Goal: Check status: Check status

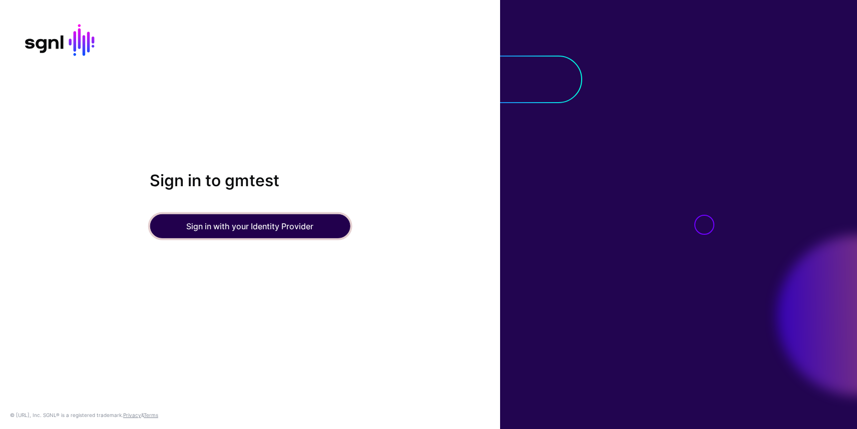
click at [228, 227] on button "Sign in with your Identity Provider" at bounding box center [250, 226] width 200 height 24
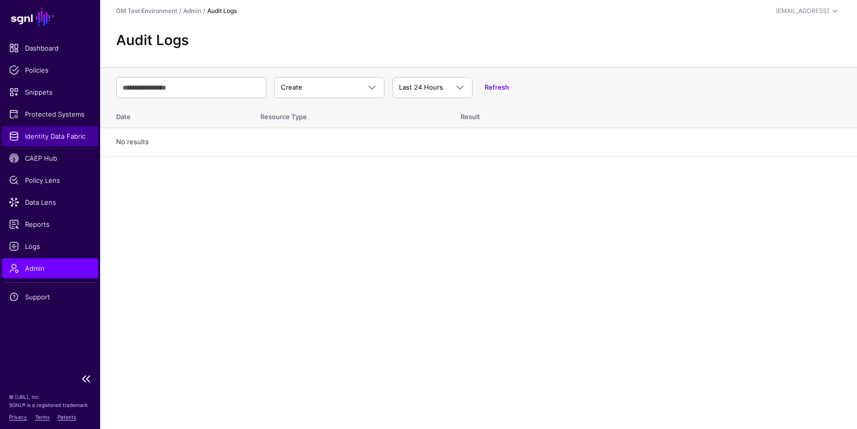
click at [57, 137] on span "Identity Data Fabric" at bounding box center [50, 136] width 82 height 10
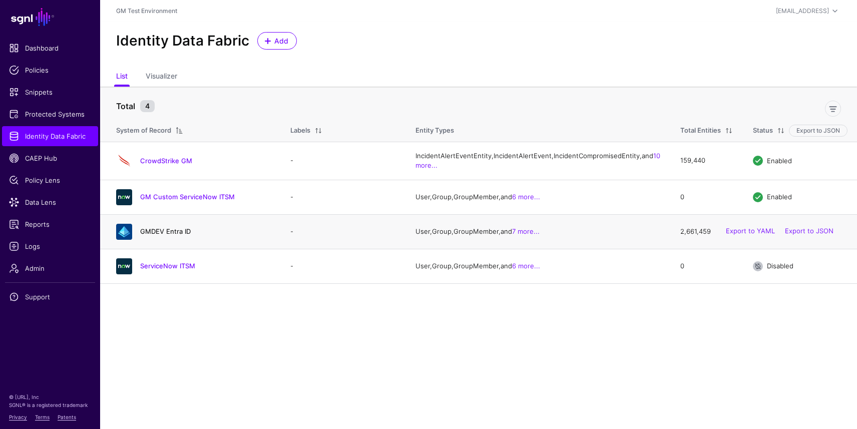
click at [170, 235] on link "GMDEV Entra ID" at bounding box center [165, 231] width 51 height 8
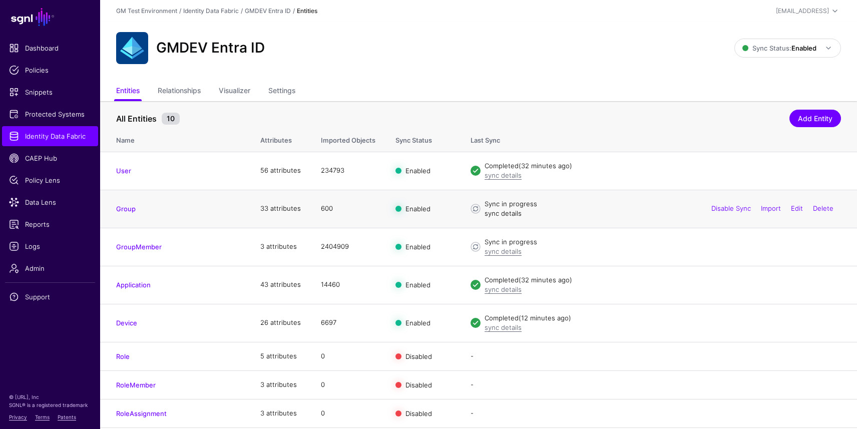
click at [511, 210] on link "sync details" at bounding box center [503, 213] width 37 height 8
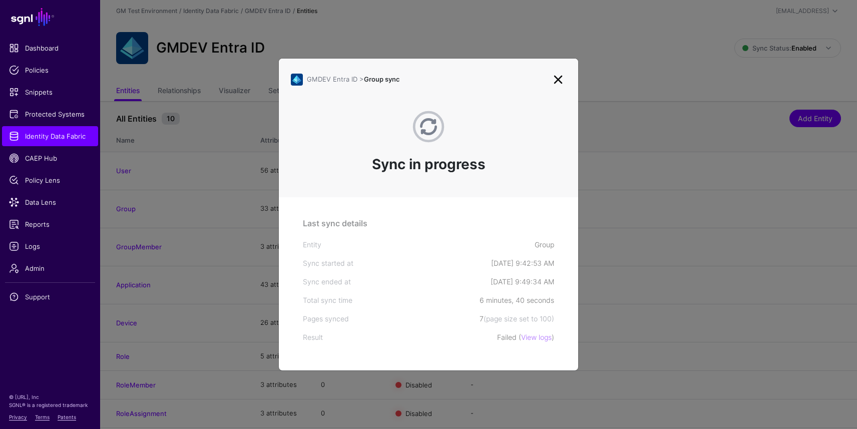
click at [560, 78] on link at bounding box center [558, 80] width 16 height 16
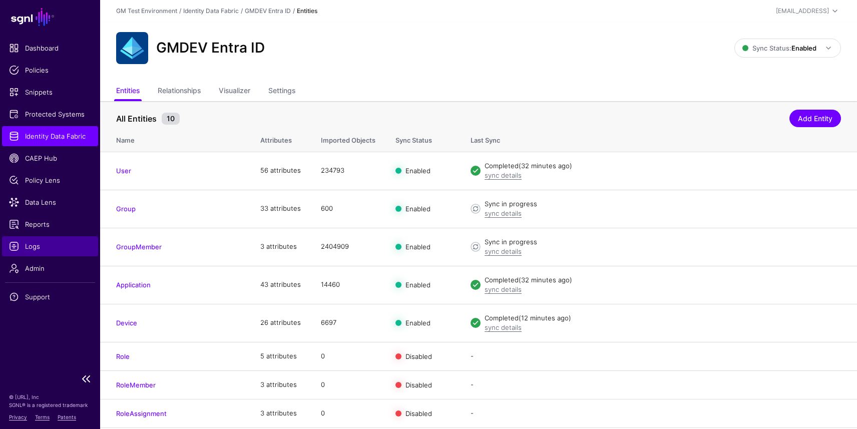
click at [48, 251] on span "Logs" at bounding box center [50, 246] width 82 height 10
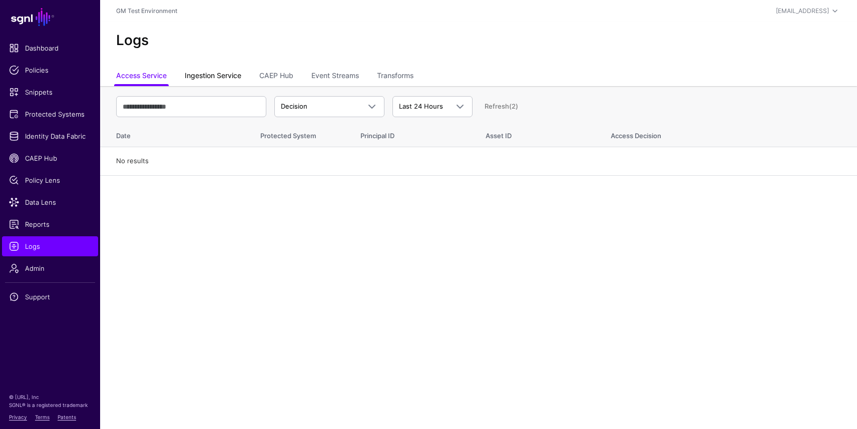
click at [228, 78] on link "Ingestion Service" at bounding box center [213, 76] width 57 height 19
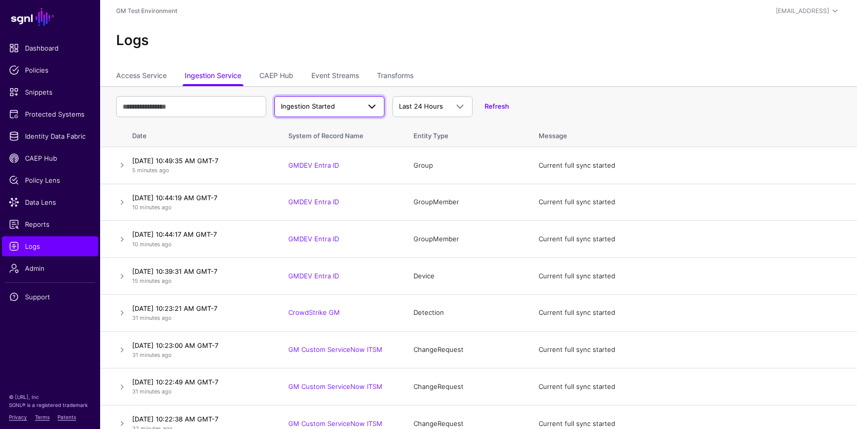
click at [319, 101] on span "Ingestion Started" at bounding box center [329, 107] width 97 height 12
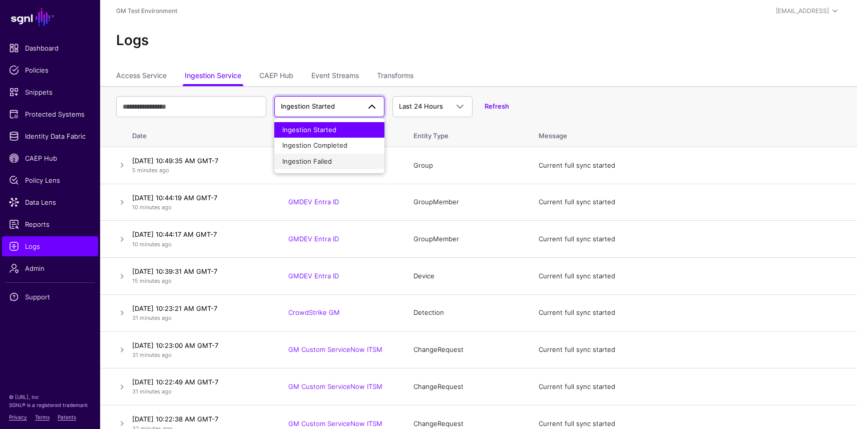
click at [321, 162] on span "Ingestion Failed" at bounding box center [307, 161] width 50 height 8
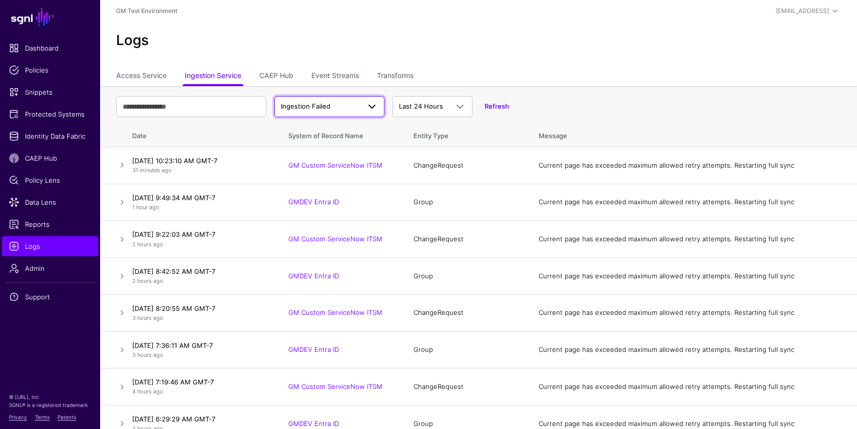
click at [334, 101] on span "Ingestion Failed" at bounding box center [329, 107] width 97 height 12
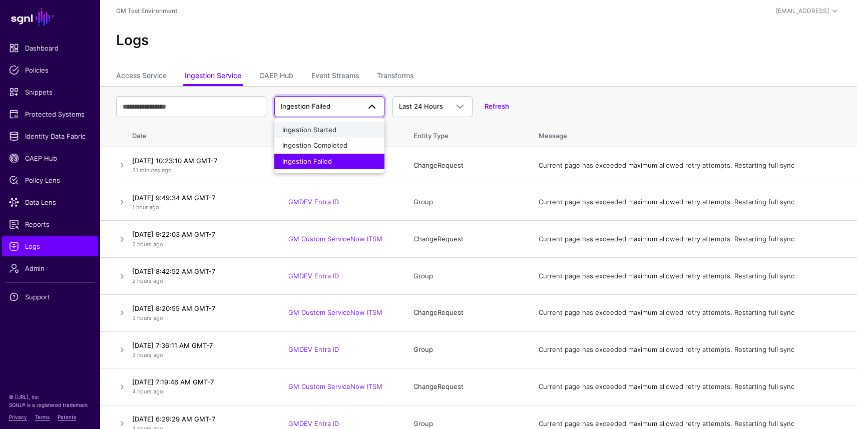
click at [331, 133] on span "Ingestion Started" at bounding box center [309, 130] width 54 height 8
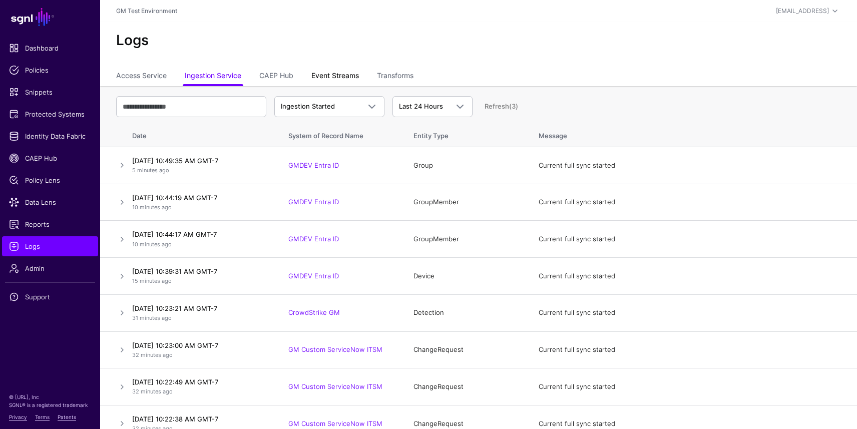
click at [348, 74] on link "Event Streams" at bounding box center [335, 76] width 48 height 19
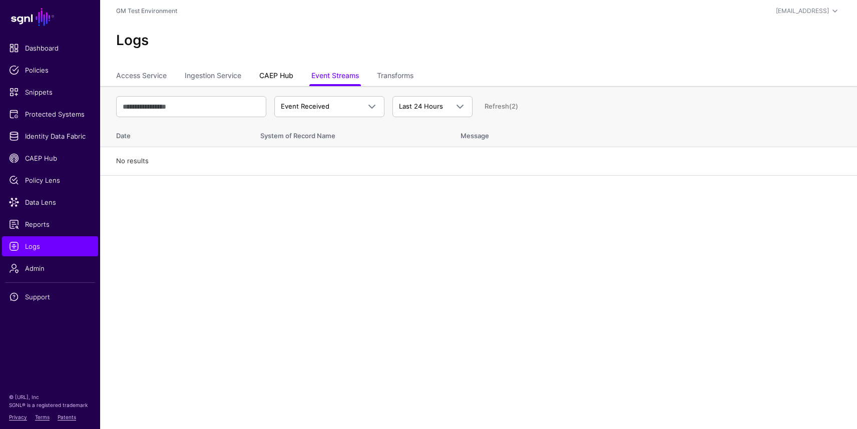
click at [281, 73] on link "CAEP Hub" at bounding box center [276, 76] width 34 height 19
click at [228, 73] on link "Ingestion Service" at bounding box center [213, 76] width 57 height 19
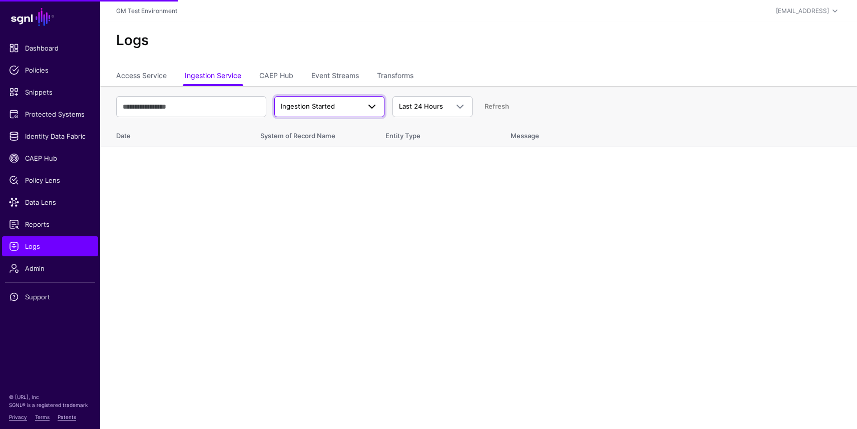
click at [317, 104] on span "Ingestion Started" at bounding box center [308, 106] width 54 height 8
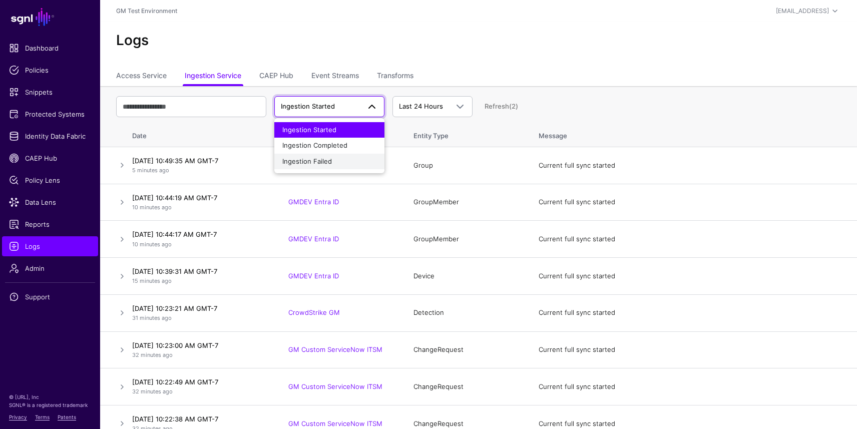
click at [331, 157] on div "Ingestion Failed" at bounding box center [329, 162] width 94 height 10
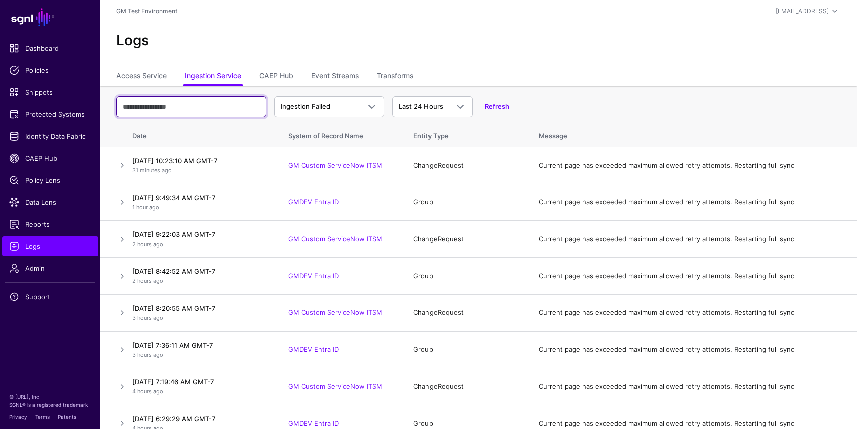
click at [212, 104] on input "text" at bounding box center [191, 106] width 150 height 21
type input "*****"
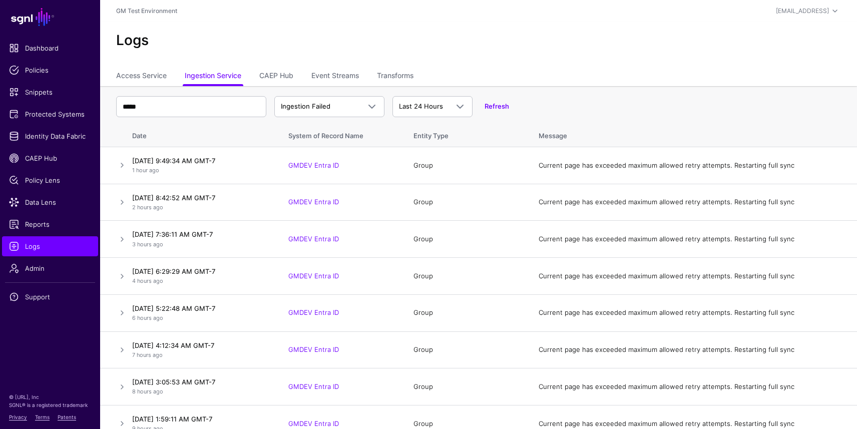
click at [492, 102] on div "Refresh" at bounding box center [491, 107] width 37 height 10
click at [493, 107] on link "Refresh" at bounding box center [497, 106] width 25 height 8
click at [505, 107] on link "Refresh" at bounding box center [497, 106] width 25 height 8
click at [503, 107] on link "Refresh" at bounding box center [497, 106] width 25 height 8
click at [54, 131] on span "Identity Data Fabric" at bounding box center [50, 136] width 82 height 10
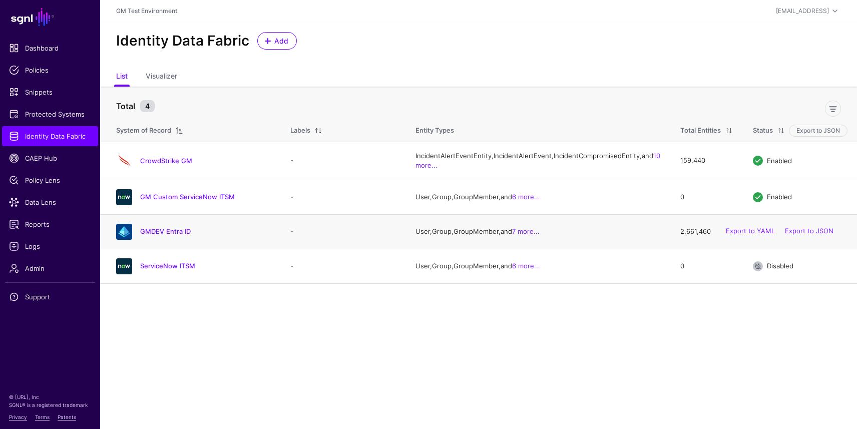
click at [165, 240] on div "GMDEV Entra ID" at bounding box center [193, 232] width 162 height 16
click at [164, 235] on link "GMDEV Entra ID" at bounding box center [165, 231] width 51 height 8
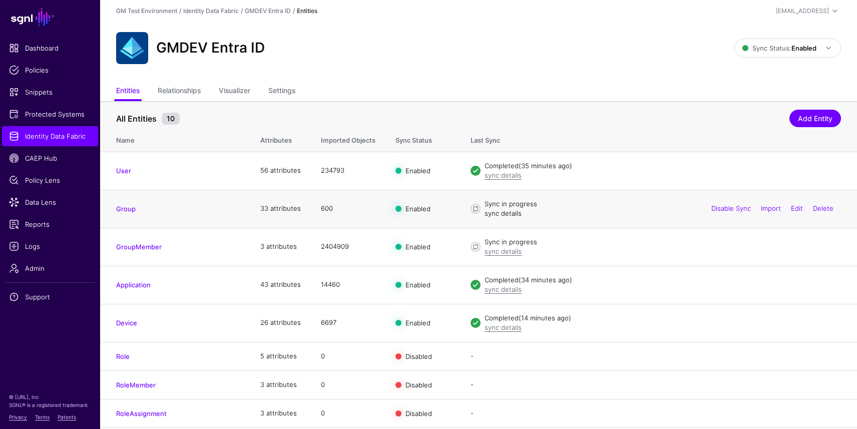
click at [496, 213] on link "sync details" at bounding box center [503, 213] width 37 height 8
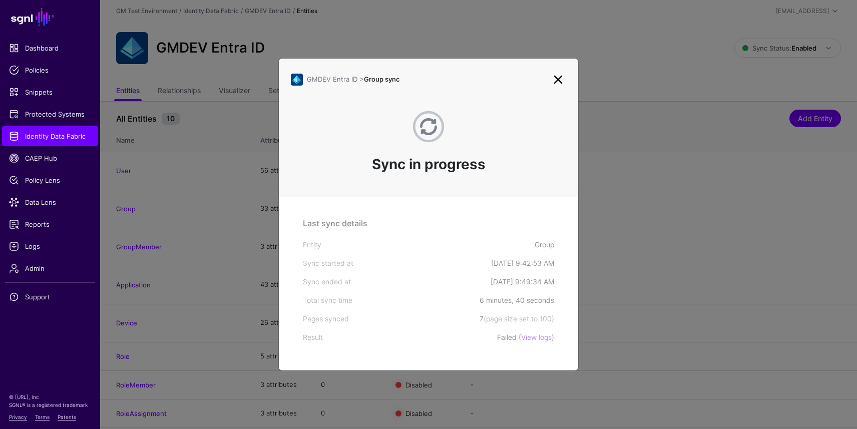
click at [555, 80] on link at bounding box center [558, 80] width 16 height 16
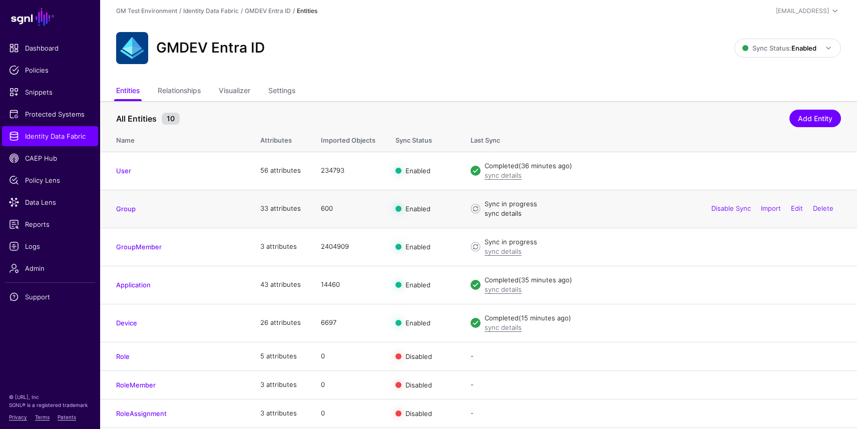
click at [503, 214] on link "sync details" at bounding box center [503, 213] width 37 height 8
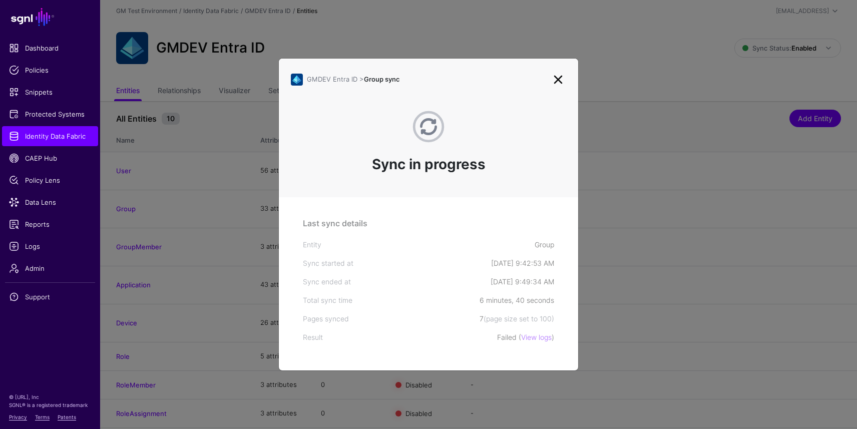
click at [560, 77] on link at bounding box center [558, 80] width 16 height 16
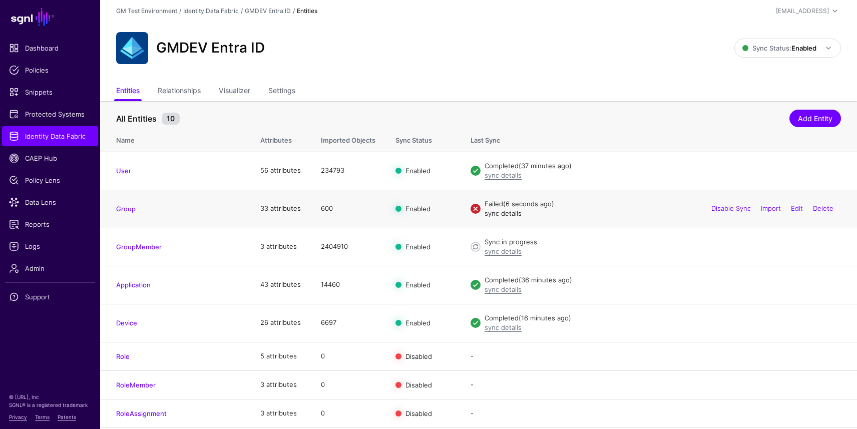
click at [506, 210] on link "sync details" at bounding box center [503, 213] width 37 height 8
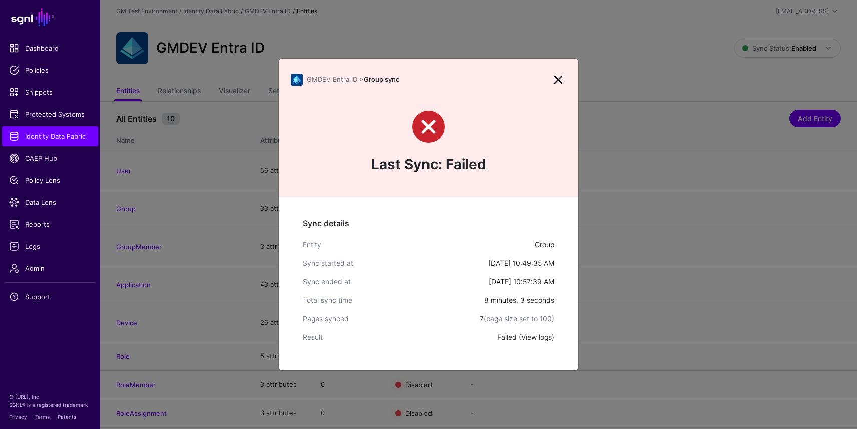
click at [537, 340] on link "View logs" at bounding box center [536, 337] width 31 height 9
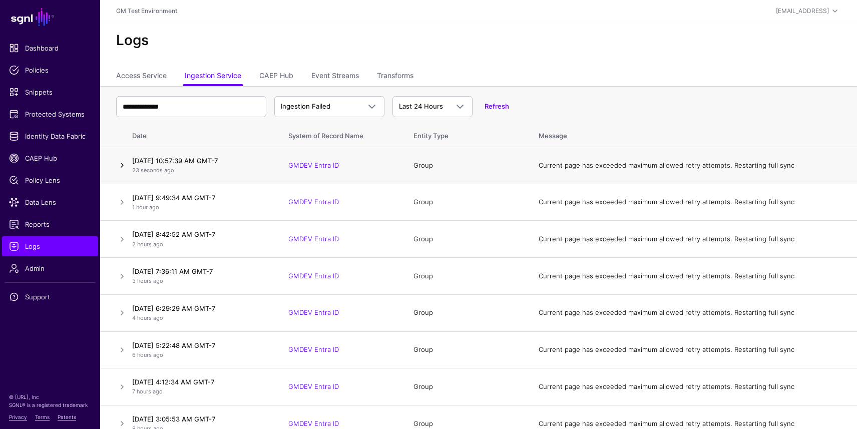
click at [125, 164] on link at bounding box center [122, 165] width 12 height 12
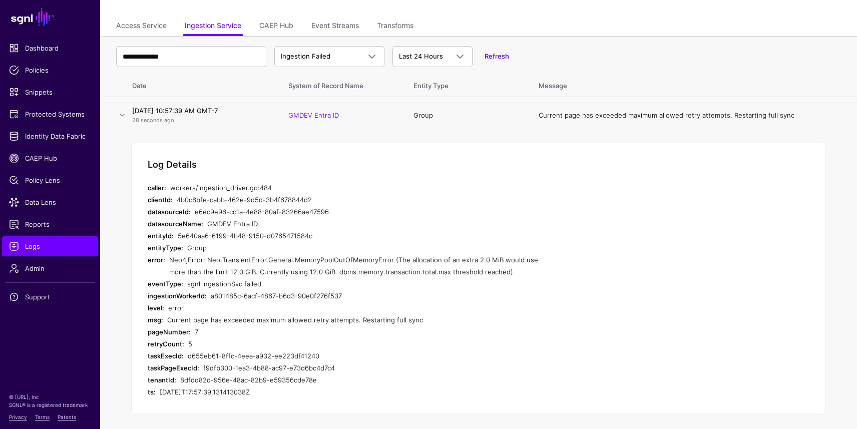
scroll to position [51, 0]
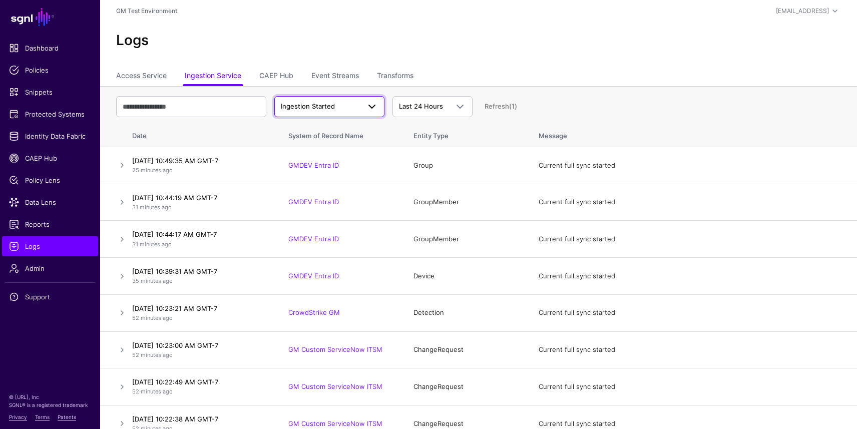
click at [337, 109] on span "Ingestion Started" at bounding box center [320, 107] width 79 height 10
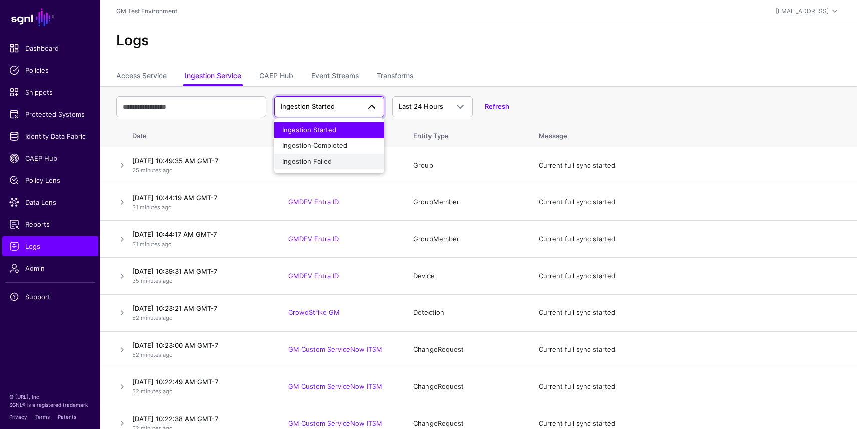
click at [330, 159] on span "Ingestion Failed" at bounding box center [307, 161] width 50 height 8
